Goal: Task Accomplishment & Management: Manage account settings

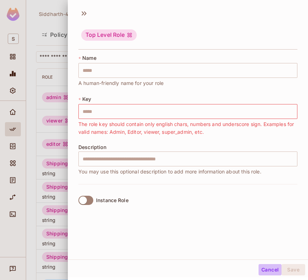
click at [264, 266] on button "Cancel" at bounding box center [270, 269] width 23 height 11
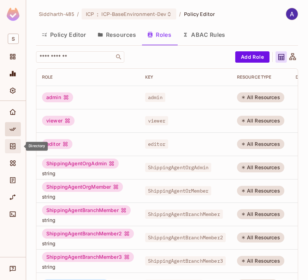
click at [12, 143] on icon "Directory" at bounding box center [12, 146] width 5 height 6
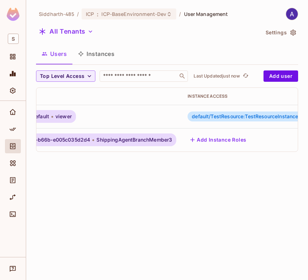
scroll to position [0, 258]
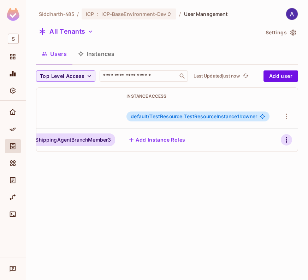
click at [284, 141] on icon "button" at bounding box center [286, 139] width 8 height 8
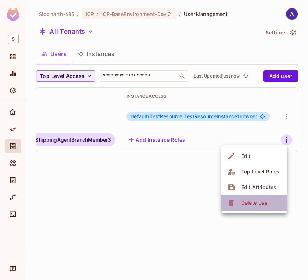
click at [255, 200] on div "Delete User" at bounding box center [255, 202] width 28 height 7
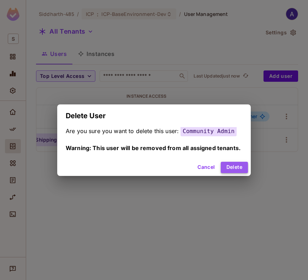
click at [230, 164] on button "Delete" at bounding box center [234, 167] width 27 height 11
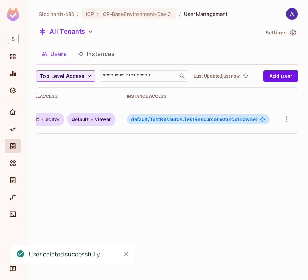
scroll to position [0, 126]
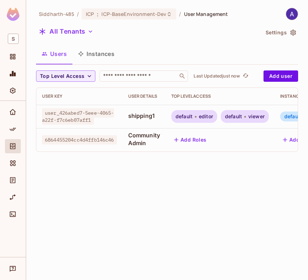
click at [240, 201] on div "Siddharth-485 / ICP : ICP-BaseEnvironment-Dev / User Management All Tenants Set…" at bounding box center [167, 140] width 282 height 280
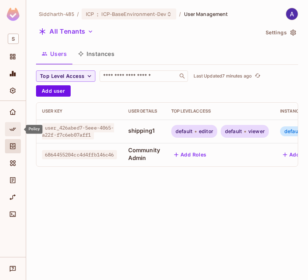
click at [11, 129] on icon "Policy" at bounding box center [12, 128] width 7 height 7
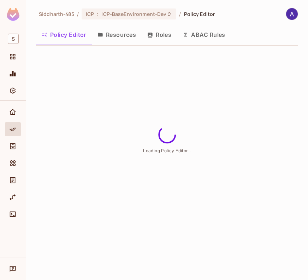
click at [157, 35] on button "Roles" at bounding box center [159, 35] width 35 height 18
